Goal: Task Accomplishment & Management: Complete application form

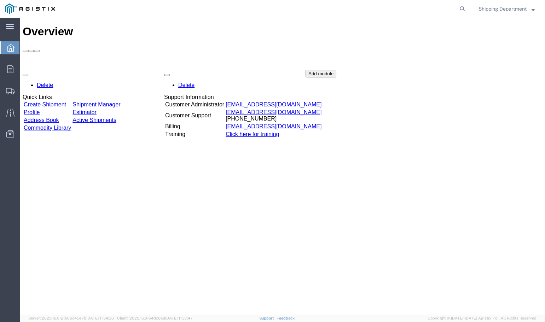
click at [54, 101] on link "Create Shipment" at bounding box center [45, 104] width 42 height 6
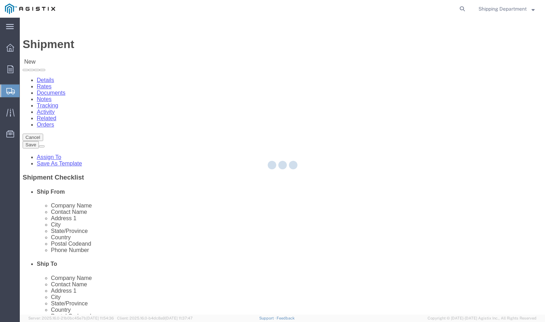
select select
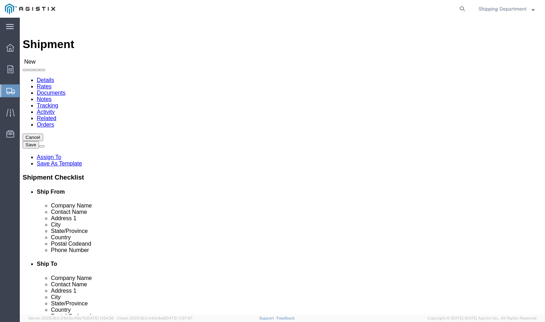
click select "Select [PERSON_NAME] Manufacturing Co PG&E"
select select "9596"
click select "Select [PERSON_NAME] Manufacturing Co PG&E"
select select "PURCHORD"
select select
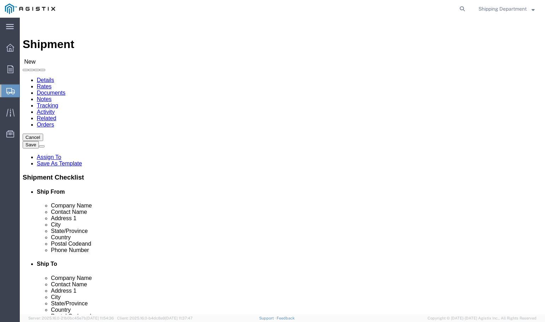
select select
click select "Select All Others [GEOGRAPHIC_DATA] [GEOGRAPHIC_DATA] [GEOGRAPHIC_DATA] [GEOGRA…"
select select "19740"
click select "Select All Others [GEOGRAPHIC_DATA] [GEOGRAPHIC_DATA] [GEOGRAPHIC_DATA] [GEOGRA…"
click span
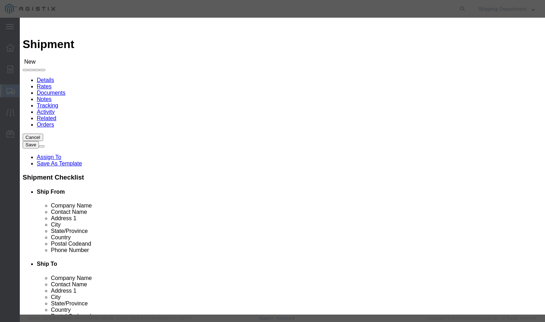
click link "Zip"
click button "Select"
select select
type input "[PERSON_NAME] MFG CO"
type input "[PERSON_NAME]"
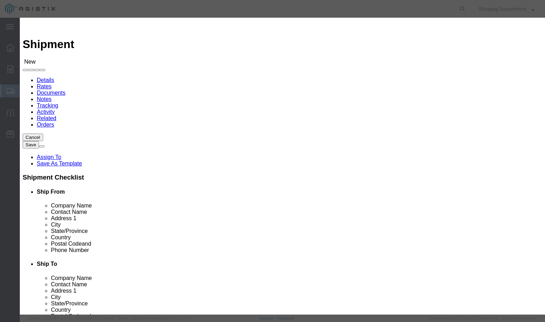
type input "2261 [PERSON_NAME] CT"
type input "[GEOGRAPHIC_DATA]"
type input "94565"
type input "5108563600"
select select "CA"
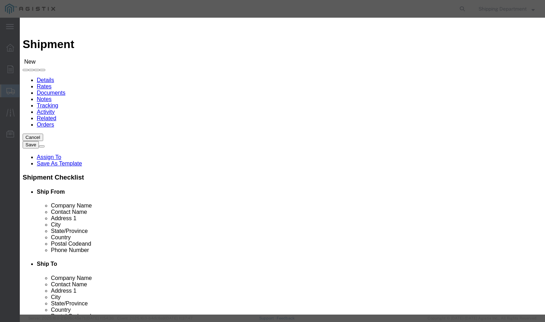
click button "Select"
select select
type input "PG&E - FREMONT DC"
type input "RECEIVING DEPT"
type input "[STREET_ADDRESS][PERSON_NAME]"
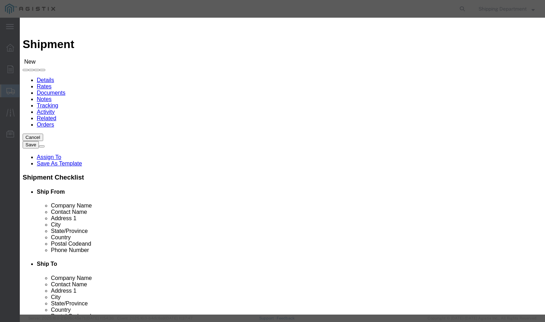
type input "FREMONT"
type input "94538"
type input "5108563600"
select select "CA"
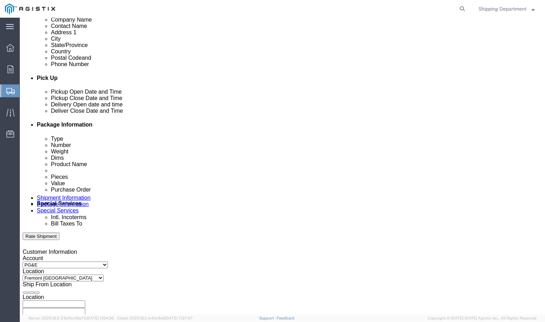
scroll to position [283, 0]
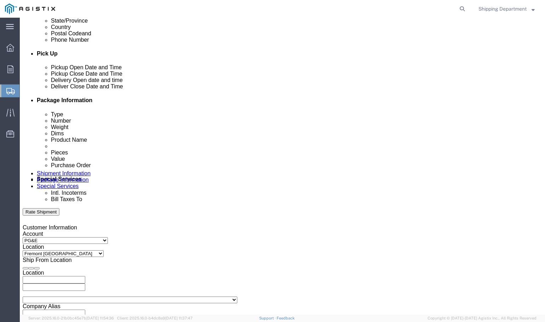
click div "[DATE] 11:00 AM"
click input "11:00 AM"
type input "8:00 AM"
click button "Apply"
click div
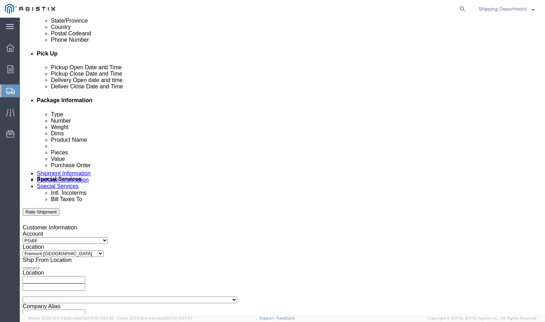
click button "Apply"
click div
click button "Apply"
click input "text"
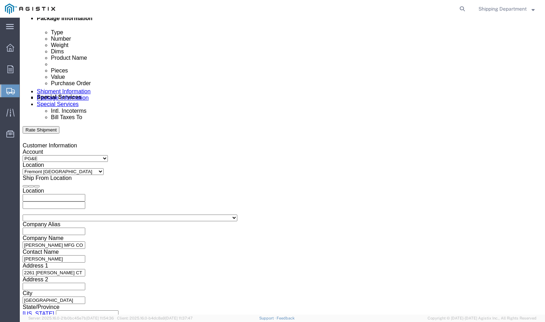
scroll to position [374, 0]
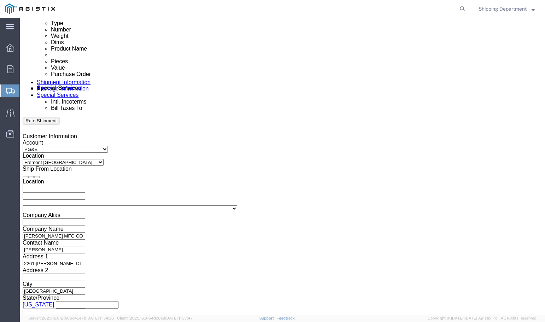
type input "3501404244"
click button "Continue"
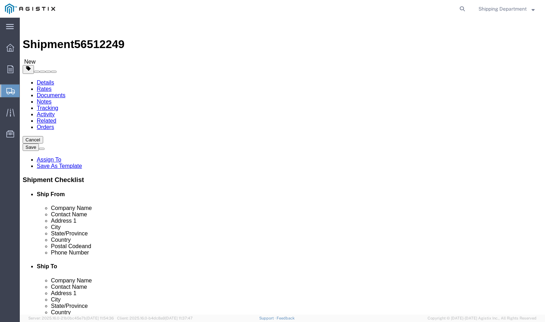
click select "Select Bulk Bundle(s) Cardboard Box(es) Carton(s) Crate(s) Drum(s) (Fiberboard)…"
select select "PONS"
click select "Select Bulk Bundle(s) Cardboard Box(es) Carton(s) Crate(s) Drum(s) (Fiberboard)…"
click input "1"
click input "text"
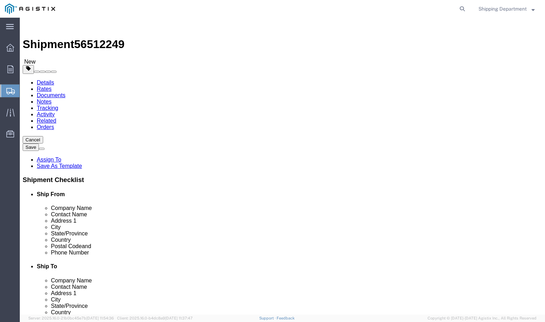
type input "192"
type input "55"
type input "42"
drag, startPoint x: 87, startPoint y: 183, endPoint x: 48, endPoint y: 183, distance: 38.5
click div "Weight 0.00 Select kgs lbs Ship. t°"
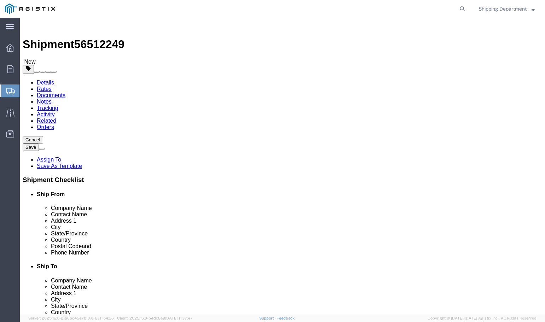
type input "5000"
click div "1 x Pallet(s) Oversized (Not Stackable) Package Type Select Bulk Bundle(s) Card…"
click link "Add Content"
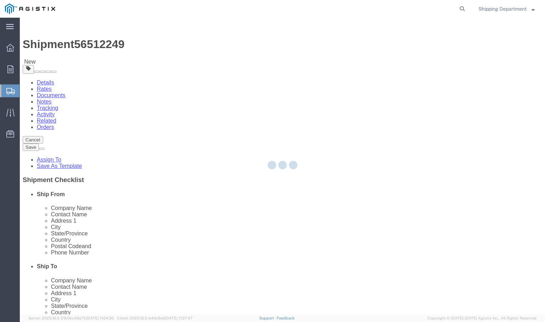
click at [112, 236] on div at bounding box center [282, 166] width 525 height 297
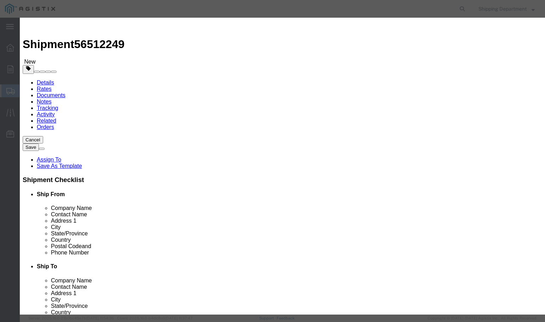
click input "text"
type input "STEEL"
click td "Name: 2016 ACCU STEEL N/A No Fuel type required for unit"
select select
select select "USD"
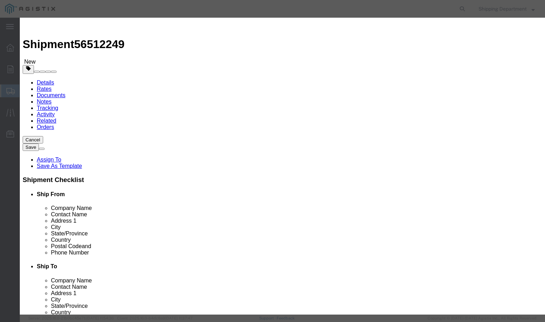
type input "5CF285"
select select "ORGN"
select select "EXPN"
type input "EXPENSE"
type input "2016 ACCUSTEEL N/A No Fuel type required for unit"
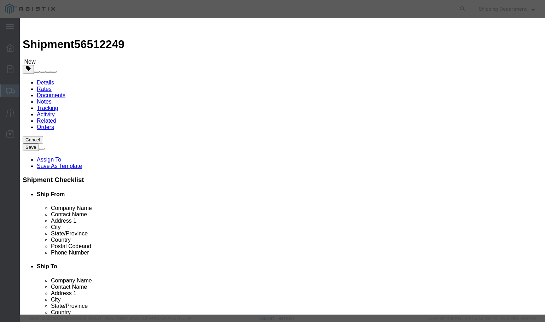
type input "B80793"
type textarea "TRAILER; LNG/CNG Tanker - 5th Wheel"
type input "O"
type input "2016 ACCUSTEEL N/A No Fuel type required for unit"
click input "text"
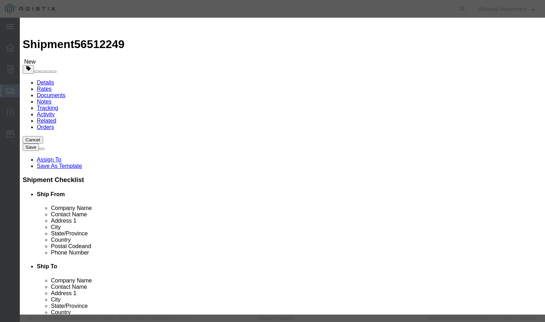
click input "KM150025"
type input "M150025"
click td "Name: CROSSARM DEADEND GALV TUBULAR STL 14'-0""
select select
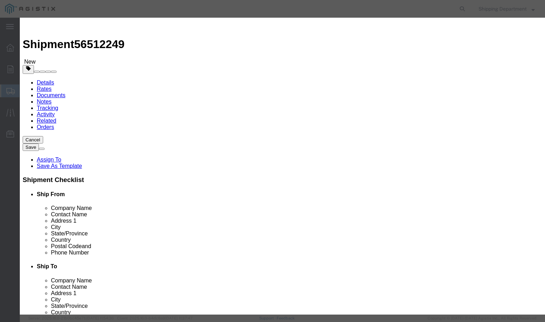
type input "CROSSARM DEADEND GALV TUBULAR STL 14'-0""
type input "M150025"
click input "text"
type input "12"
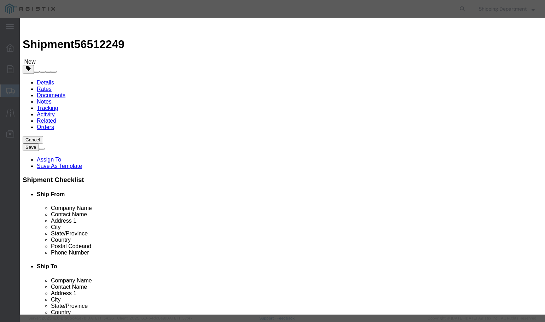
click input "text"
type input "1"
click select "Select 50 55 60 65 70 85 92.5 100 125 175 250 300 400"
select select "50"
click select "Select 50 55 60 65 70 85 92.5 100 125 175 250 300 400"
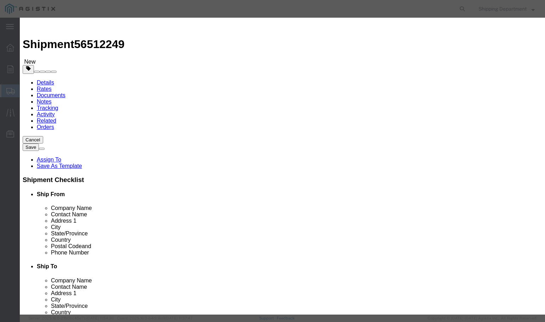
click button "Save & Close"
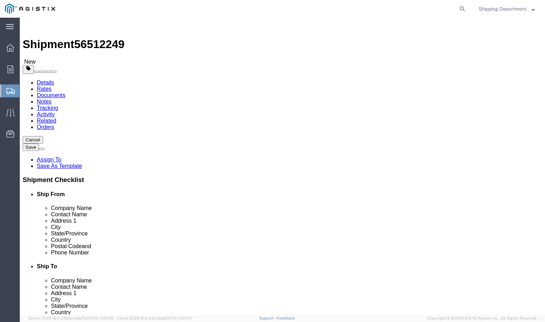
scroll to position [40, 0]
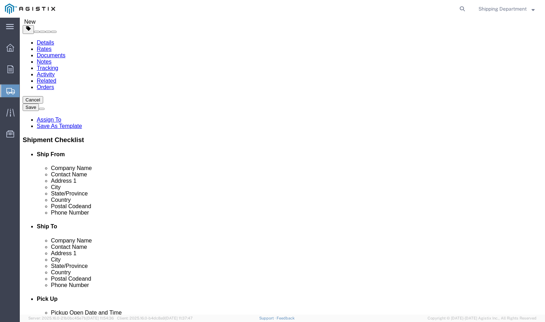
click button "Continue"
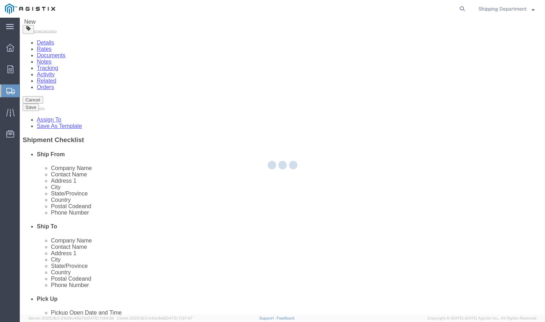
select select
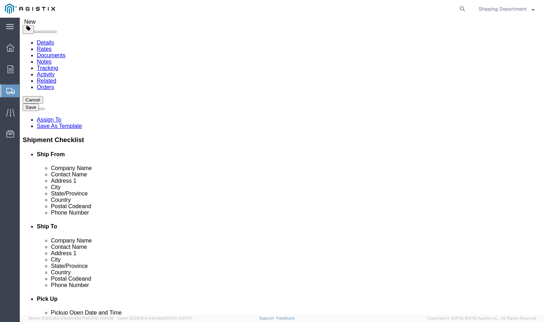
click button "Rate Shipment"
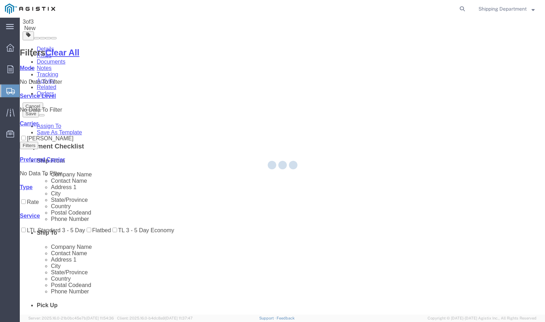
scroll to position [0, 0]
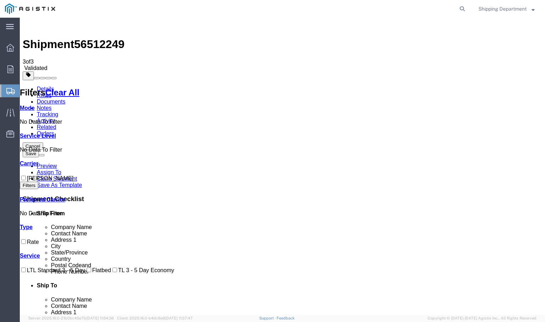
checkbox input "true"
